Goal: Task Accomplishment & Management: Use online tool/utility

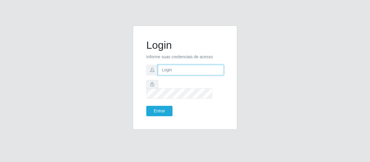
click at [184, 74] on input "text" at bounding box center [191, 70] width 66 height 10
type input "[EMAIL_ADDRESS][DOMAIN_NAME]"
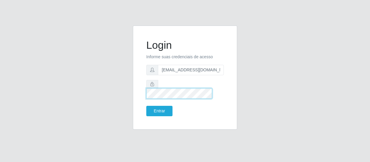
click at [146, 106] on button "Entrar" at bounding box center [159, 111] width 26 height 10
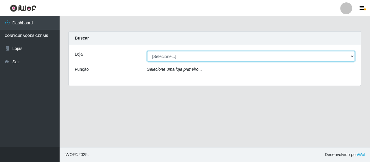
click at [176, 57] on select "[Selecione...] SuperFácil Atacado - São Gonçalo do Amarante" at bounding box center [251, 56] width 208 height 10
select select "408"
click at [147, 51] on select "[Selecione...] SuperFácil Atacado - São Gonçalo do Amarante" at bounding box center [251, 56] width 208 height 10
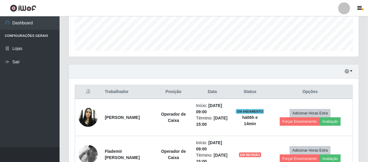
scroll to position [217, 0]
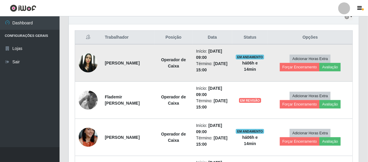
click at [309, 71] on td "Adicionar Horas Extra Forçar Encerramento Avaliação" at bounding box center [310, 63] width 85 height 38
click at [308, 68] on button "Forçar Encerramento" at bounding box center [300, 67] width 40 height 8
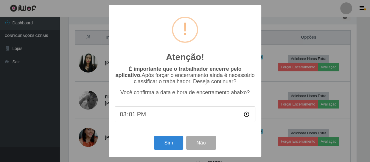
type input "15:12"
click at [164, 143] on button "Sim" at bounding box center [168, 143] width 29 height 14
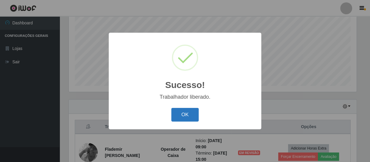
click at [176, 119] on button "OK" at bounding box center [185, 115] width 28 height 14
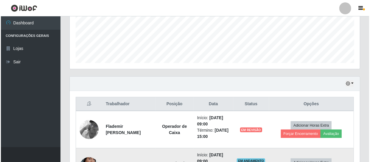
scroll to position [181, 0]
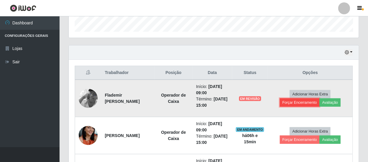
click at [310, 103] on button "Forçar Encerramento" at bounding box center [300, 103] width 40 height 8
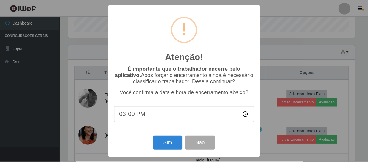
scroll to position [124, 287]
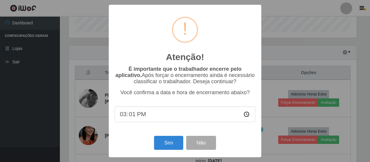
type input "15:12"
click at [164, 142] on button "Sim" at bounding box center [168, 143] width 29 height 14
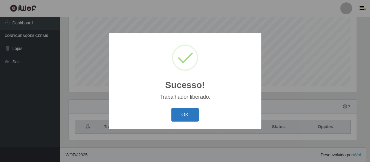
drag, startPoint x: 186, startPoint y: 105, endPoint x: 189, endPoint y: 116, distance: 12.0
click at [187, 113] on div "Sucesso! × Trabalhador liberado. OK Cancel" at bounding box center [185, 81] width 153 height 97
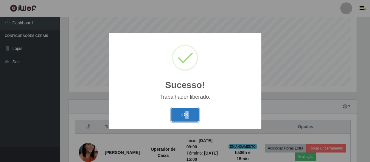
click at [191, 114] on button "OK" at bounding box center [185, 115] width 28 height 14
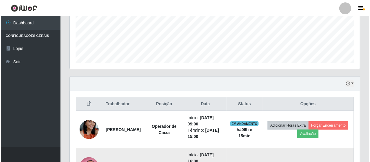
scroll to position [181, 0]
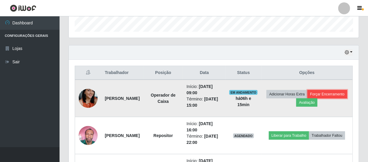
click at [308, 99] on button "Forçar Encerramento" at bounding box center [328, 94] width 40 height 8
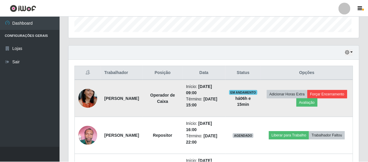
scroll to position [124, 287]
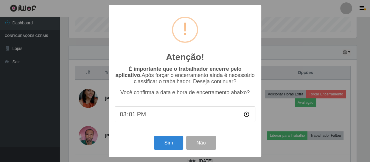
type input "15:12"
click at [163, 144] on button "Sim" at bounding box center [168, 143] width 29 height 14
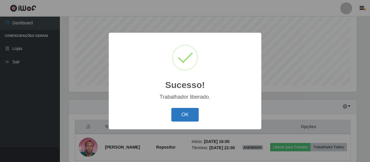
click at [185, 116] on button "OK" at bounding box center [185, 115] width 28 height 14
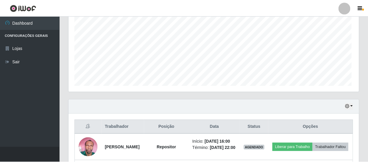
scroll to position [0, 0]
